Goal: Obtain resource: Obtain resource

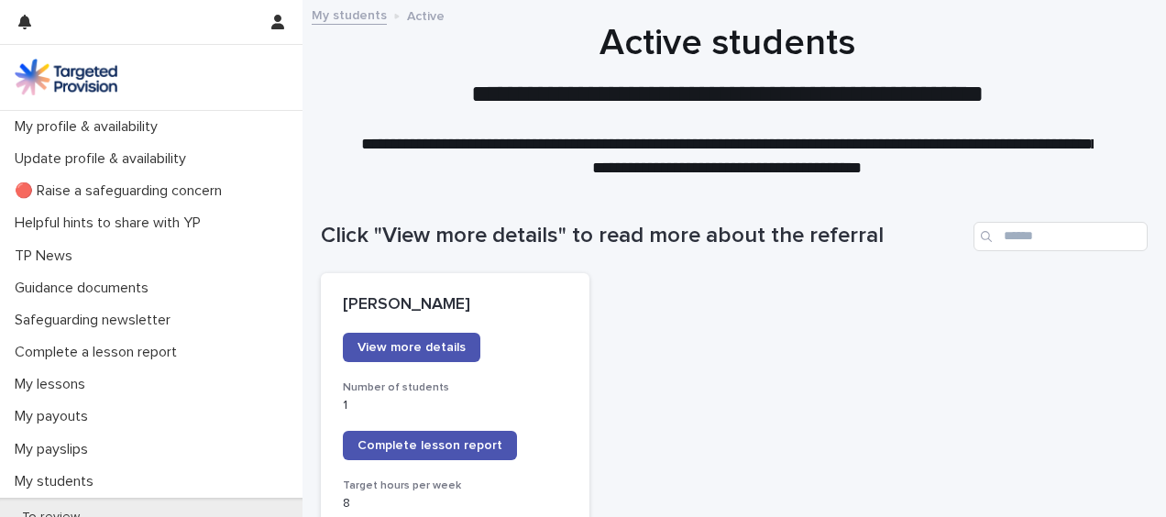
scroll to position [102, 0]
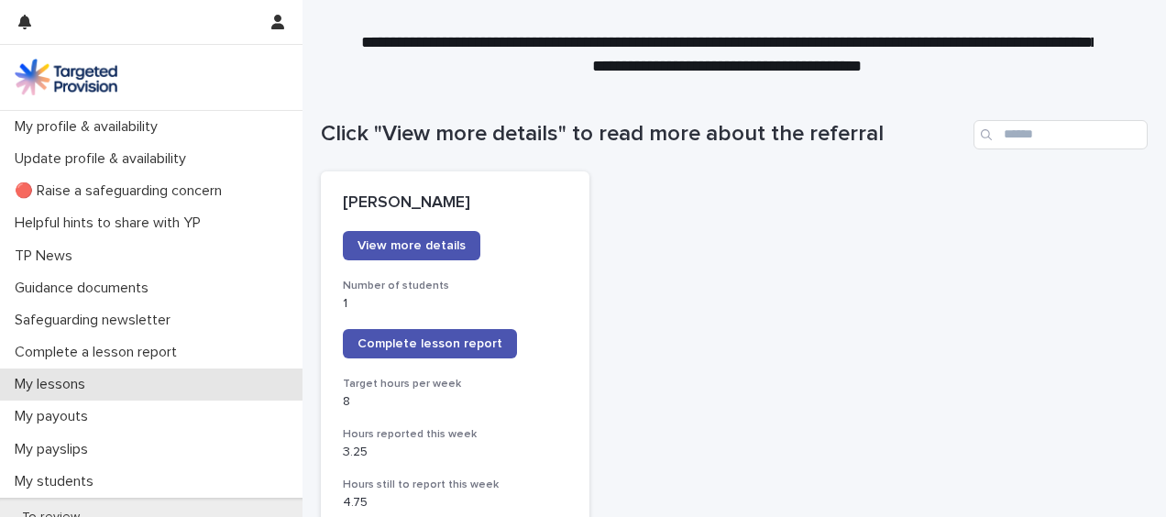
click at [72, 392] on p "My lessons" at bounding box center [53, 384] width 93 height 17
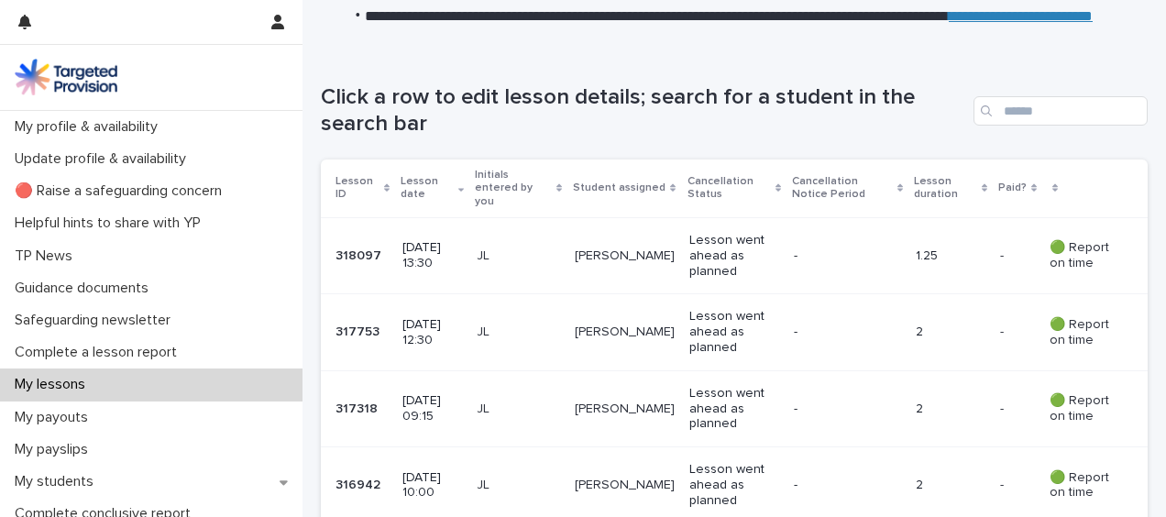
scroll to position [310, 0]
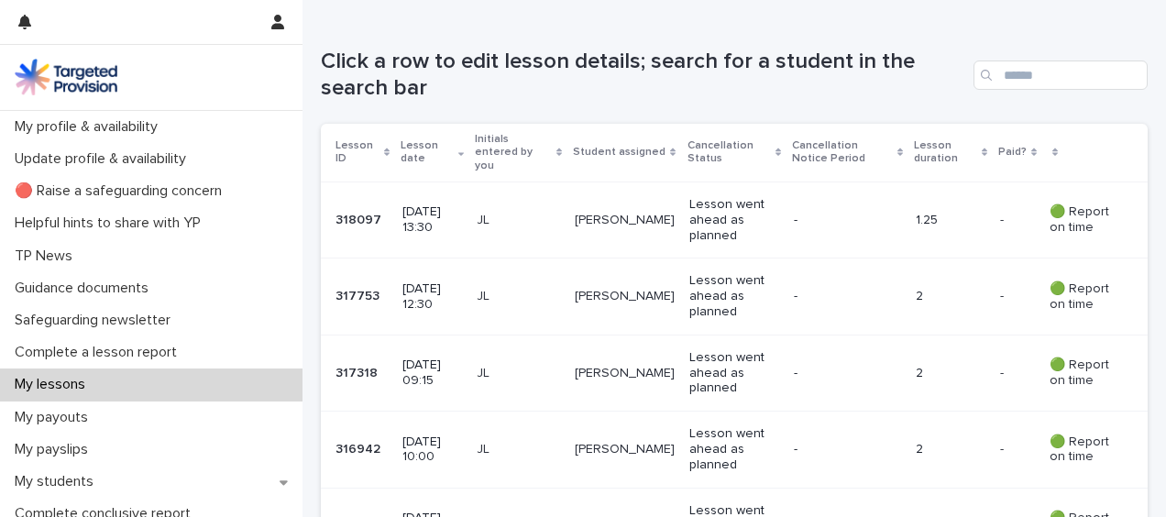
click at [939, 289] on p "2" at bounding box center [950, 297] width 69 height 16
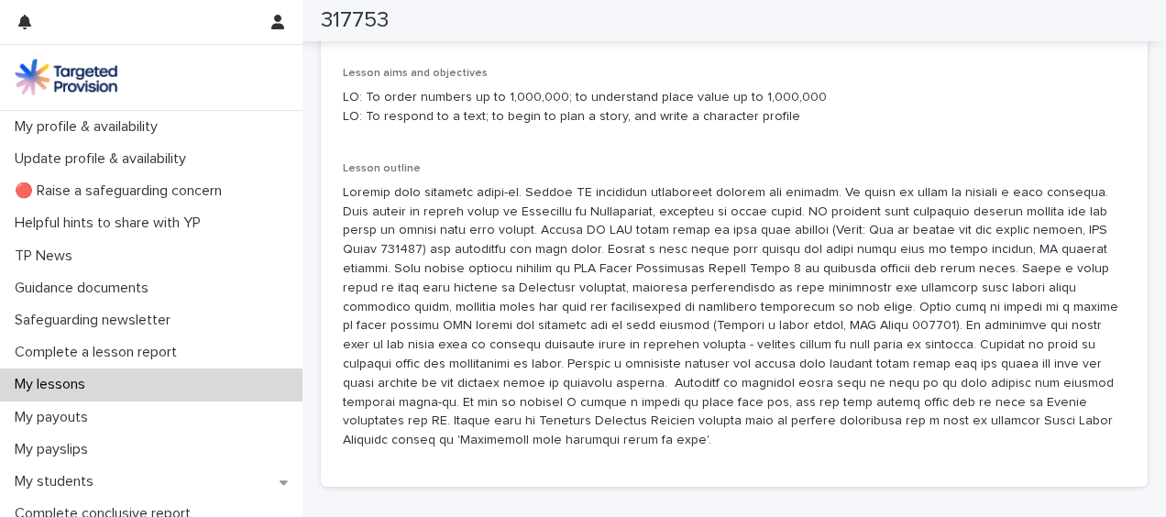
scroll to position [1108, 0]
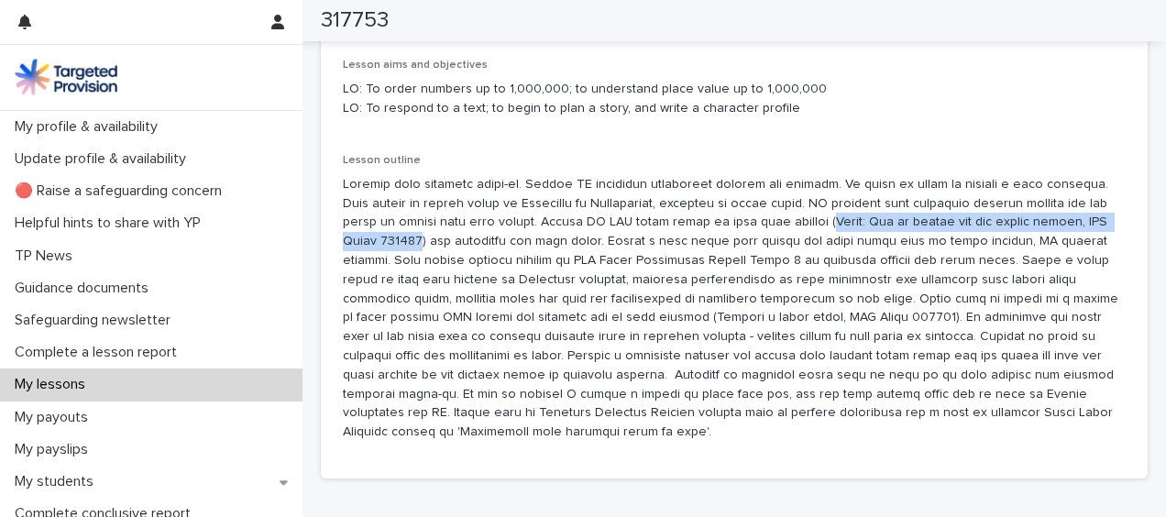
drag, startPoint x: 447, startPoint y: 241, endPoint x: 846, endPoint y: 215, distance: 399.7
click at [846, 215] on p at bounding box center [734, 308] width 783 height 267
copy p "Maths: Use of number and the number system, AQA Award 113495"
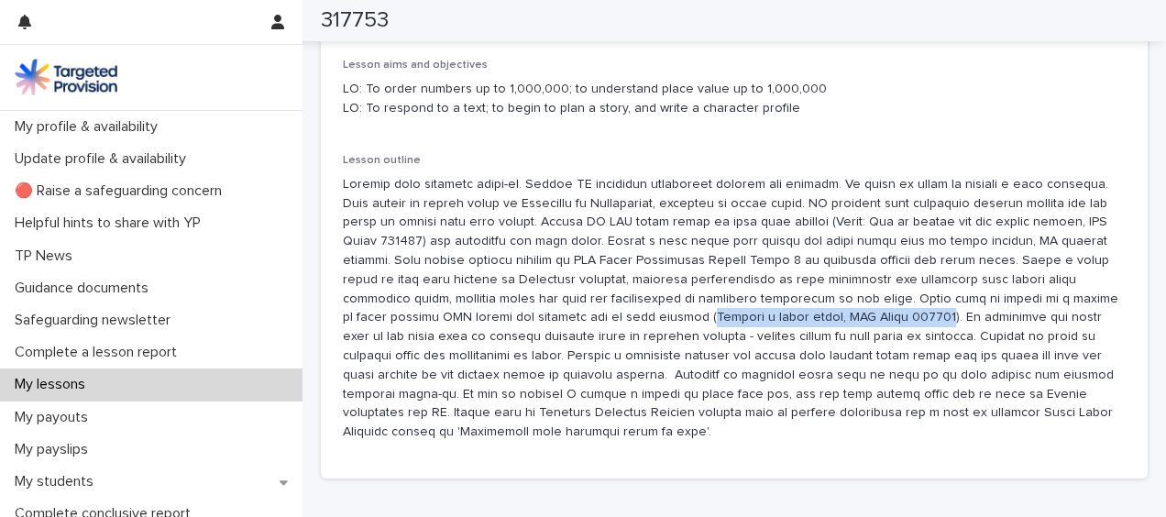
drag, startPoint x: 812, startPoint y: 320, endPoint x: 587, endPoint y: 318, distance: 225.6
click at [587, 318] on p at bounding box center [734, 308] width 783 height 267
drag, startPoint x: 587, startPoint y: 318, endPoint x: 640, endPoint y: 315, distance: 53.3
copy p "Writing a short story, AQA Award 122648"
